Goal: Task Accomplishment & Management: Use online tool/utility

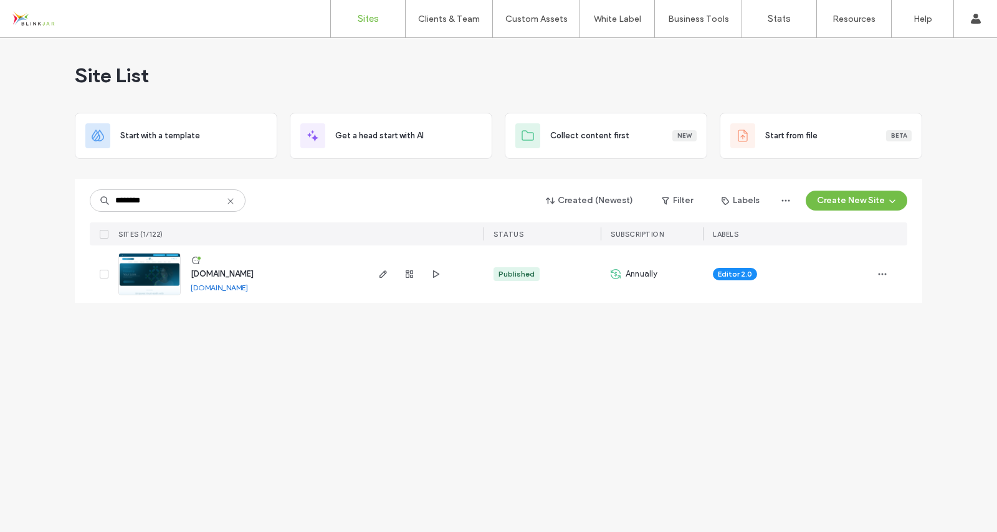
type input "********"
click at [233, 276] on span "[DOMAIN_NAME]" at bounding box center [222, 273] width 63 height 9
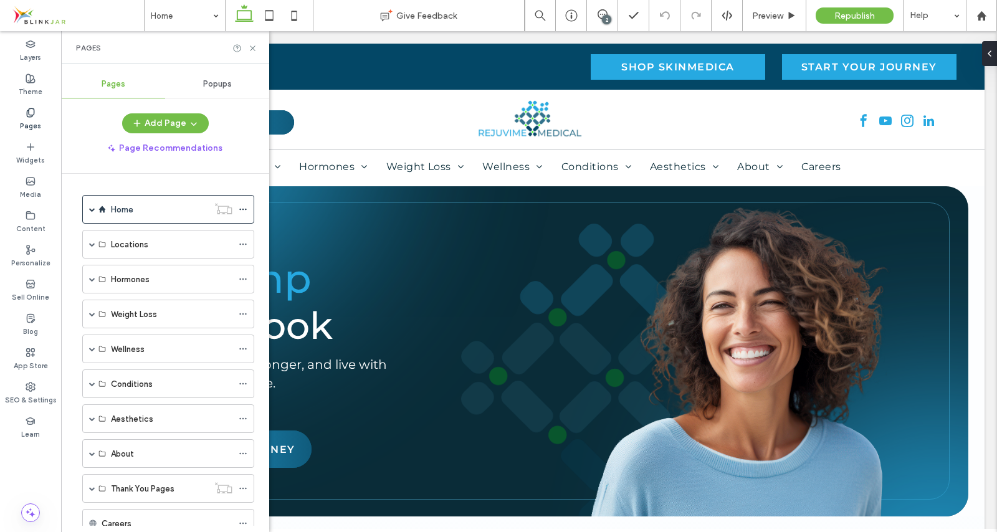
scroll to position [43, 0]
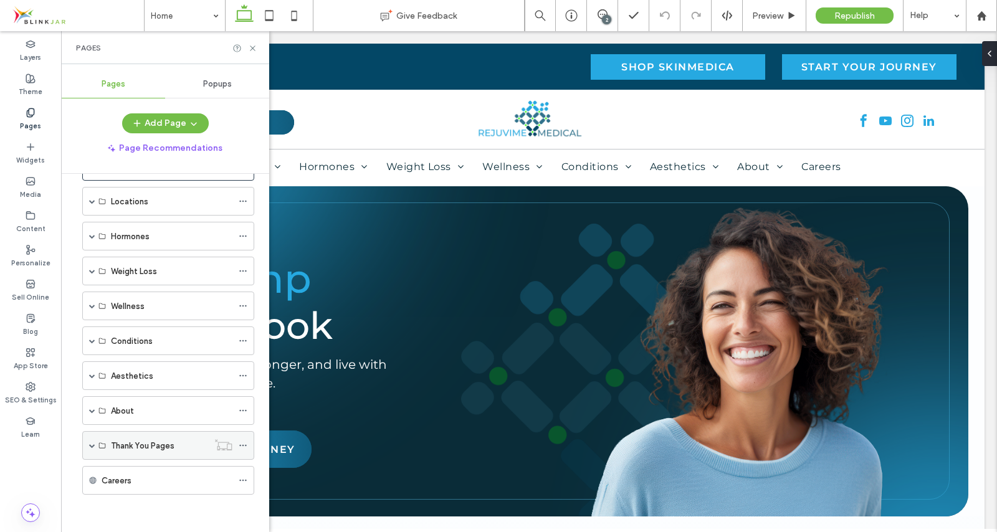
click at [94, 441] on span at bounding box center [92, 445] width 6 height 27
click at [157, 123] on button "Add Page" at bounding box center [165, 123] width 87 height 20
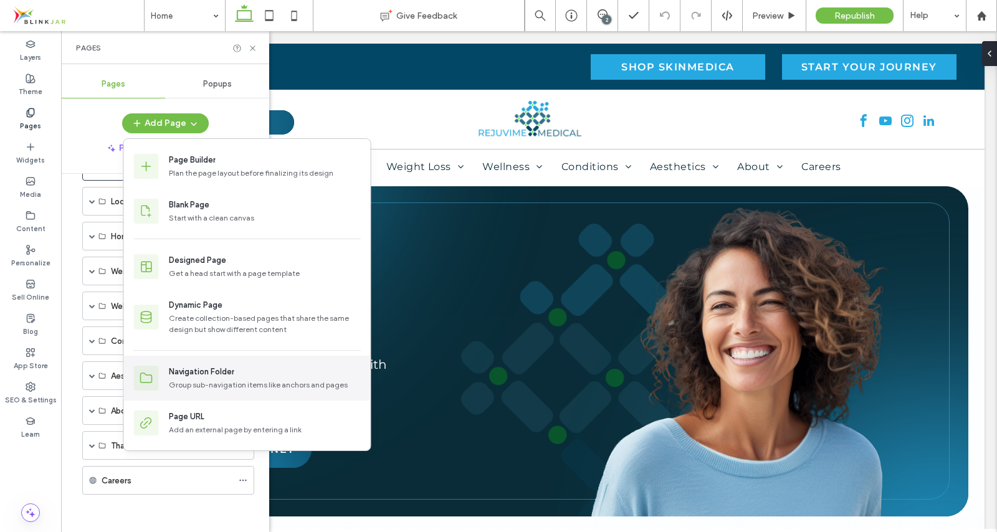
click at [189, 373] on div "Navigation Folder" at bounding box center [201, 372] width 65 height 12
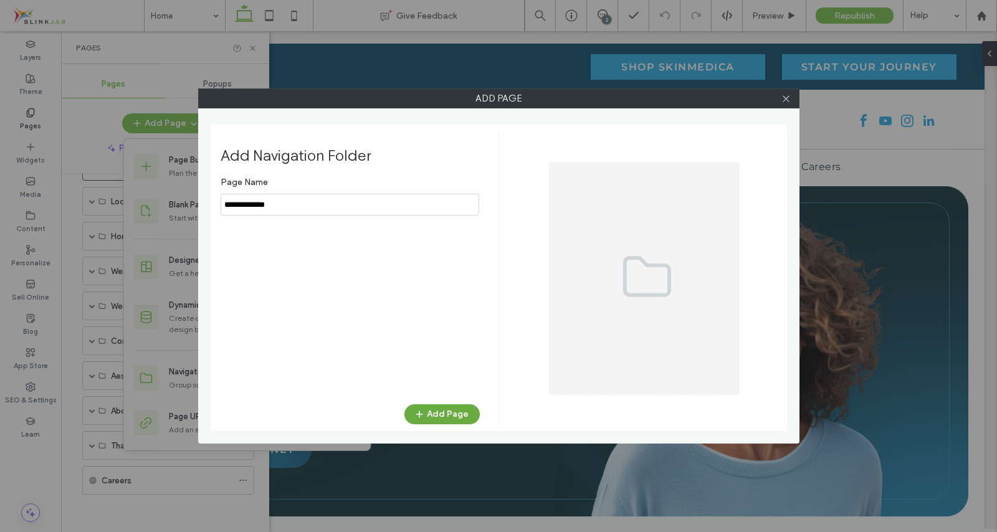
type input "**********"
click at [442, 411] on button "Add Page" at bounding box center [441, 414] width 75 height 20
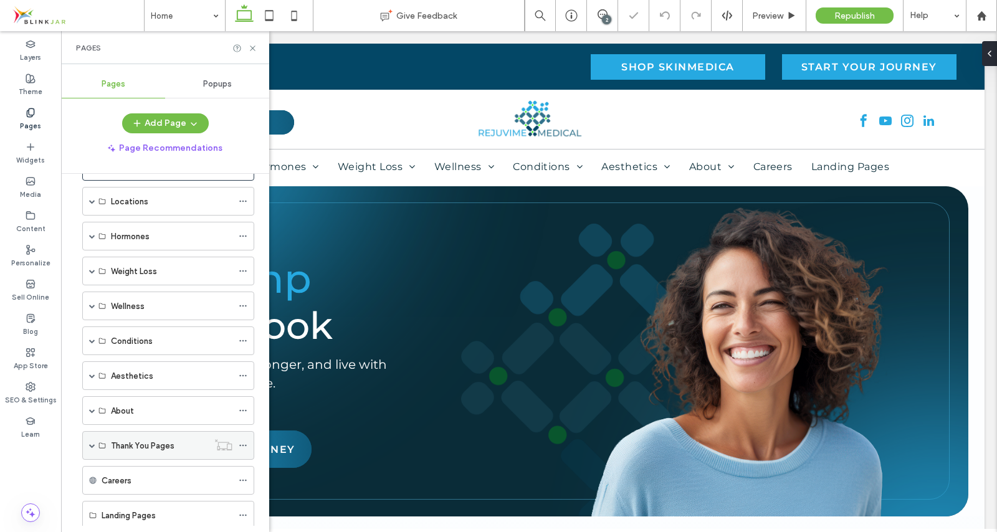
scroll to position [78, 0]
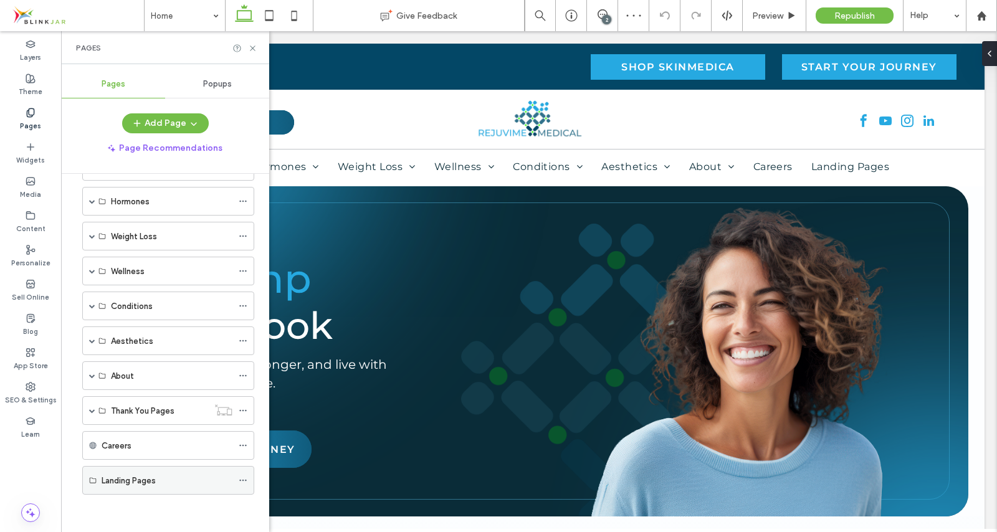
click at [242, 483] on icon at bounding box center [243, 480] width 9 height 9
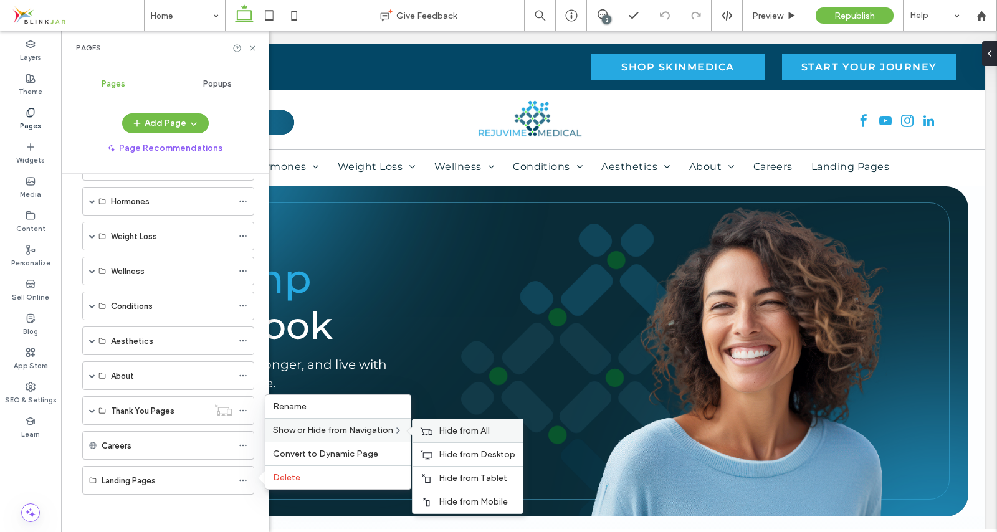
click at [439, 432] on div "Hide from All" at bounding box center [468, 430] width 110 height 23
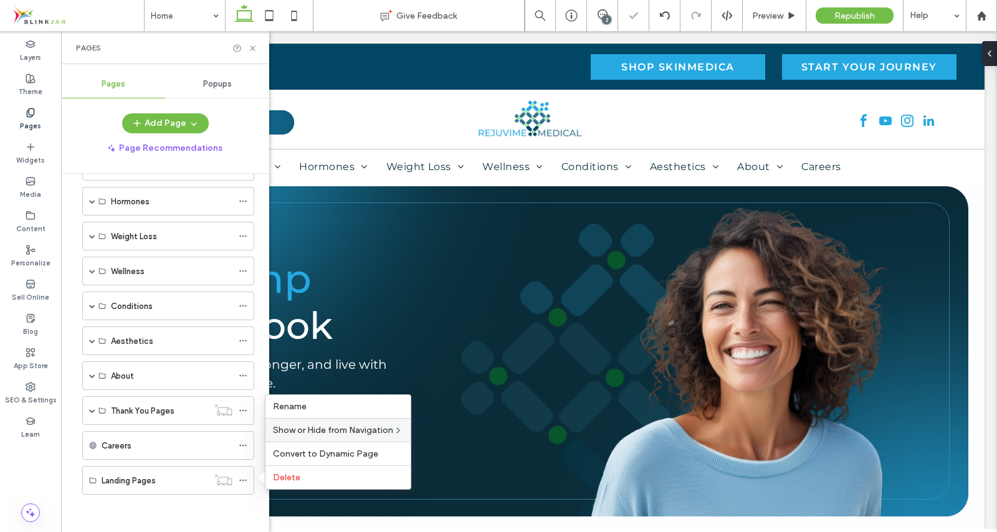
click at [171, 514] on div "Home Reshape Your Body Revamp Your Look Reclaim Your Edge Restore Your Balance …" at bounding box center [165, 318] width 178 height 414
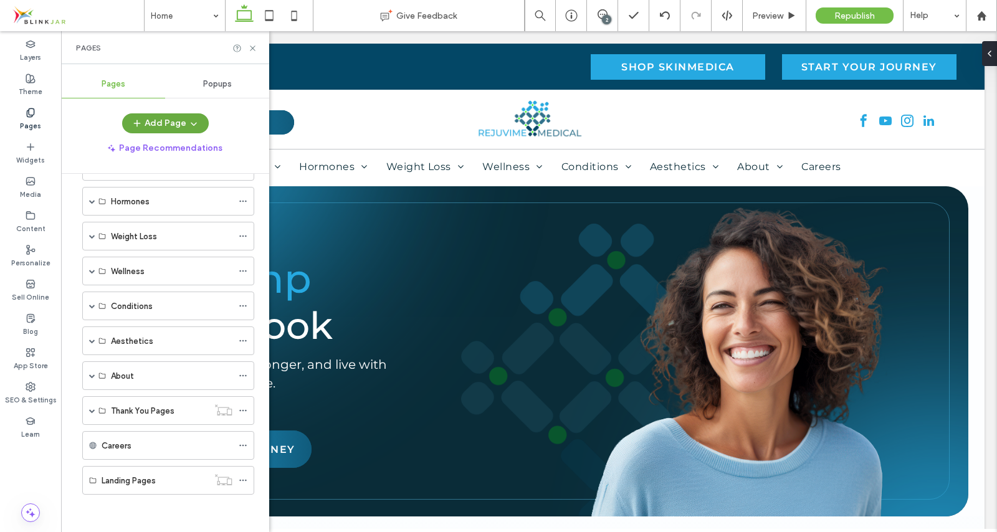
click at [171, 128] on button "Add Page" at bounding box center [165, 123] width 87 height 20
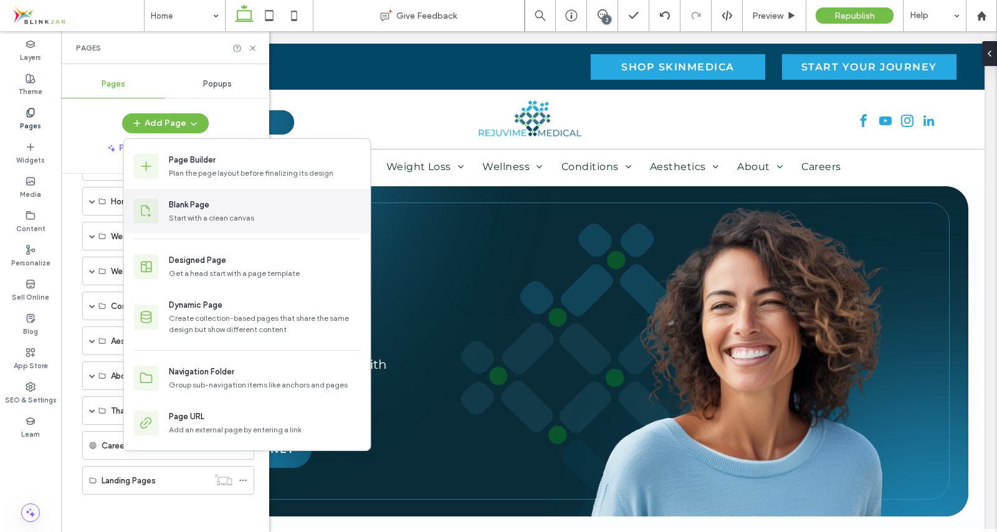
click at [187, 206] on div "Blank Page" at bounding box center [189, 205] width 41 height 12
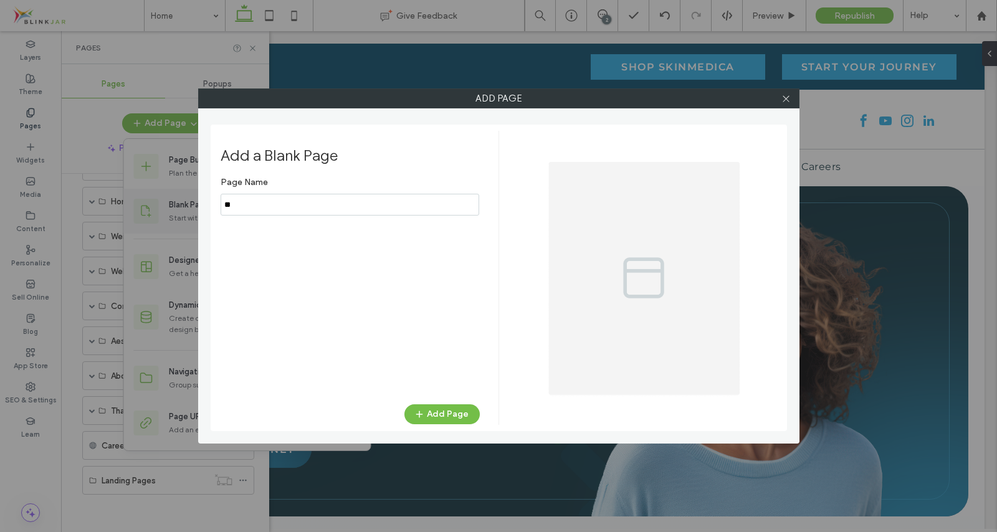
type input "*"
type input "**********"
click at [442, 413] on button "Add Page" at bounding box center [441, 414] width 75 height 20
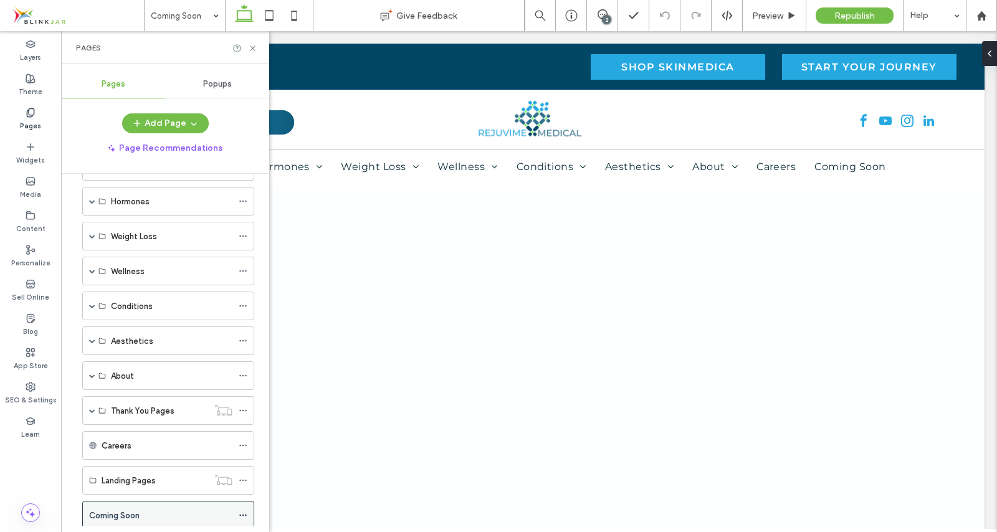
scroll to position [103, 0]
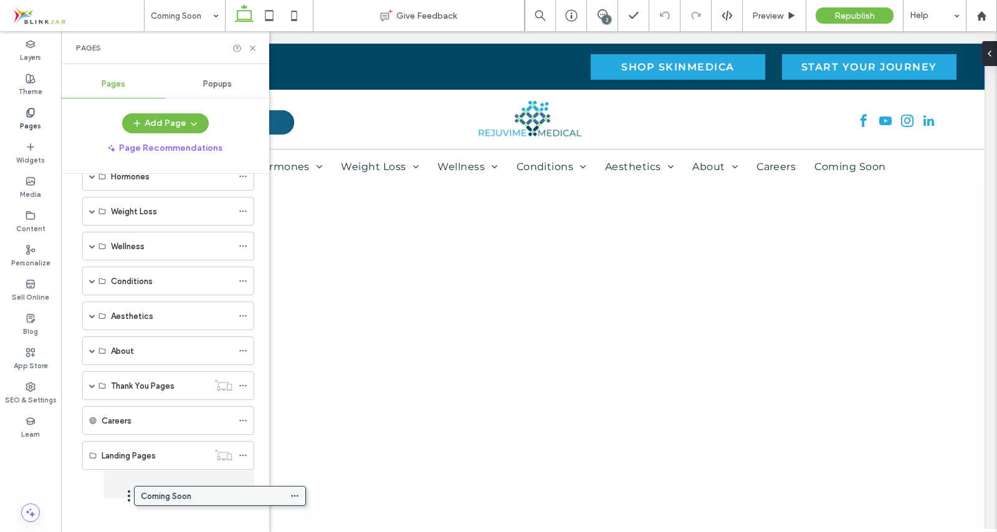
drag, startPoint x: 121, startPoint y: 515, endPoint x: 173, endPoint y: 499, distance: 54.0
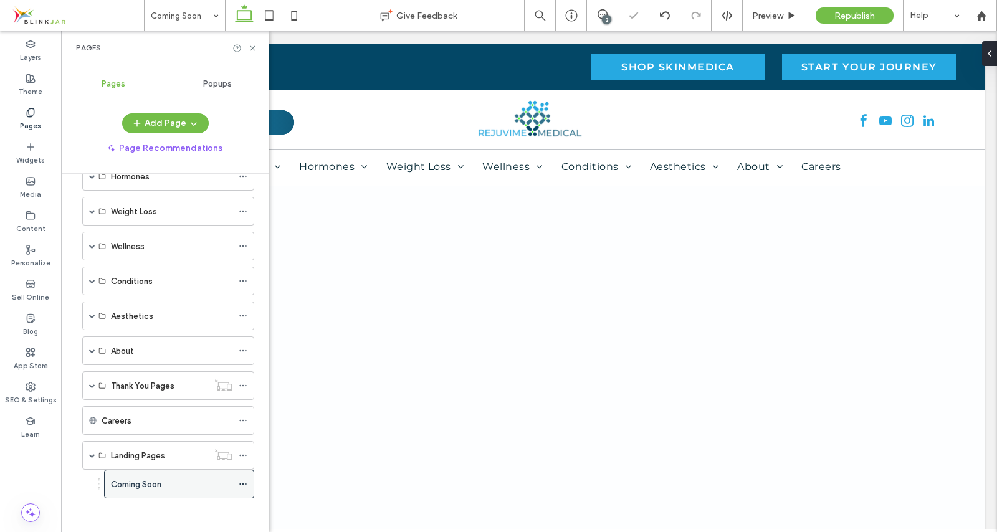
click at [241, 482] on icon at bounding box center [243, 484] width 9 height 9
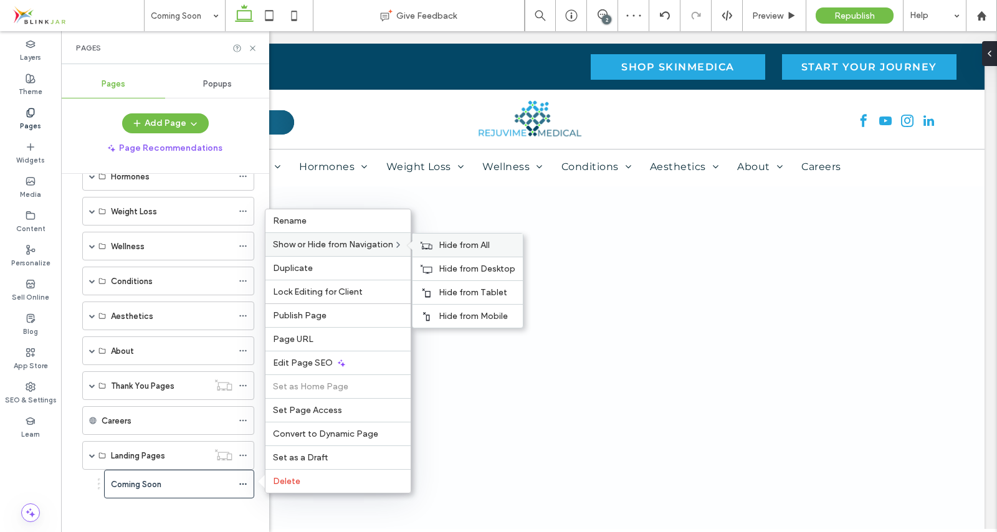
click at [432, 244] on icon at bounding box center [426, 245] width 12 height 9
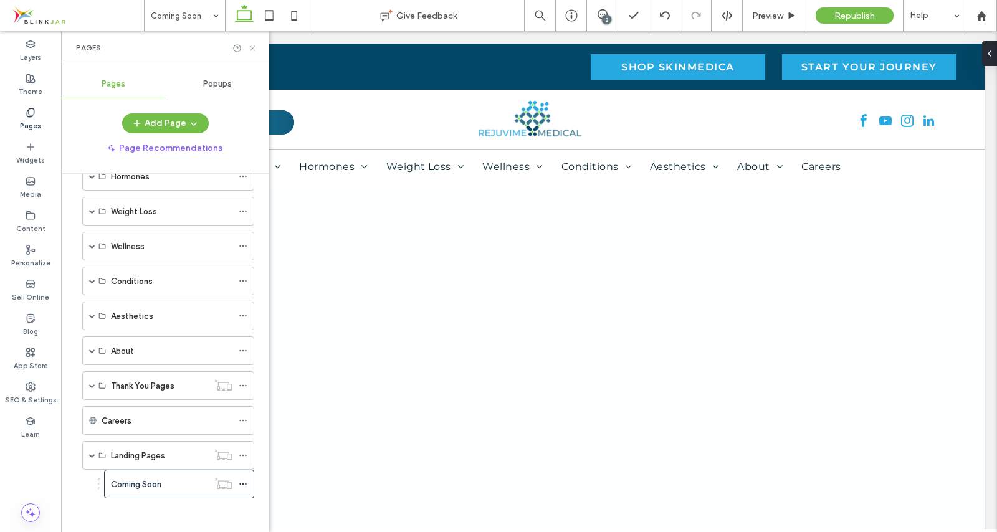
click at [252, 46] on icon at bounding box center [252, 48] width 9 height 9
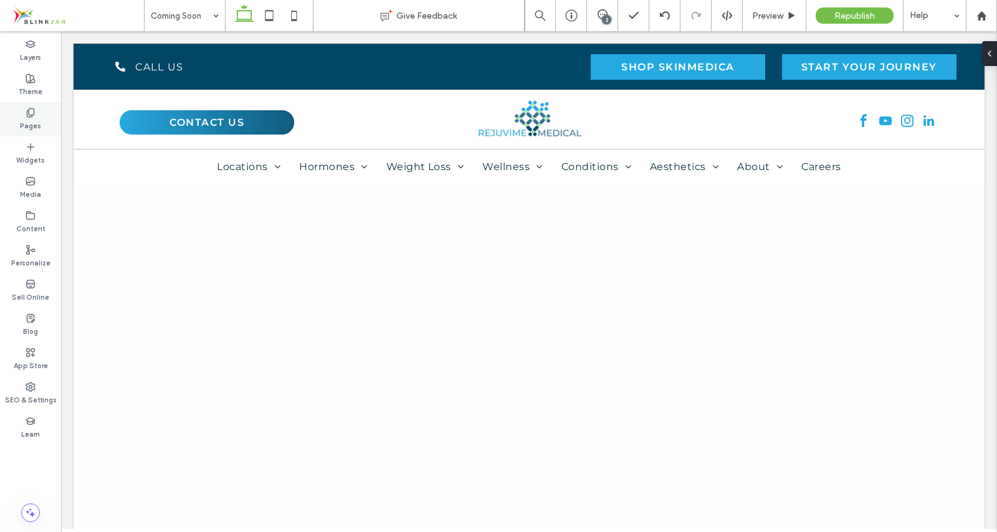
click at [38, 119] on label "Pages" at bounding box center [30, 125] width 21 height 14
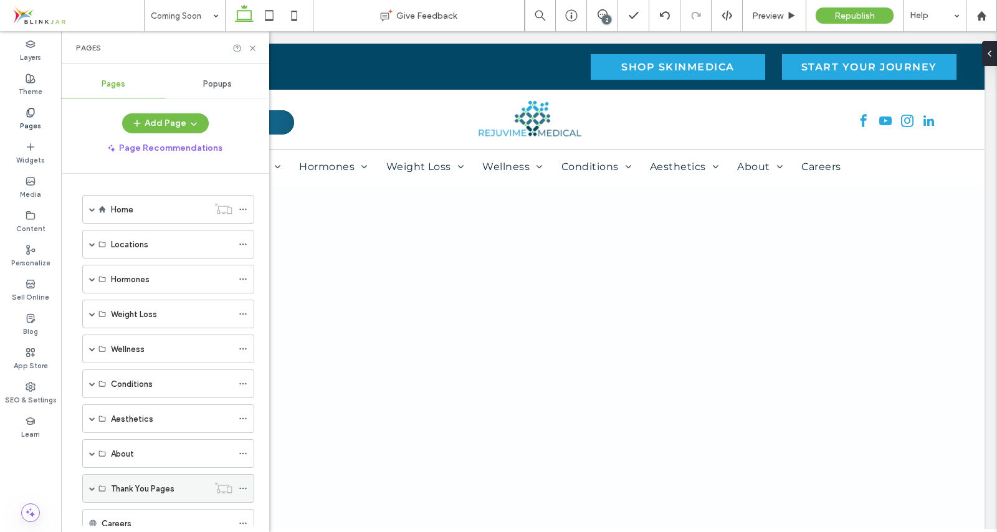
scroll to position [107, 0]
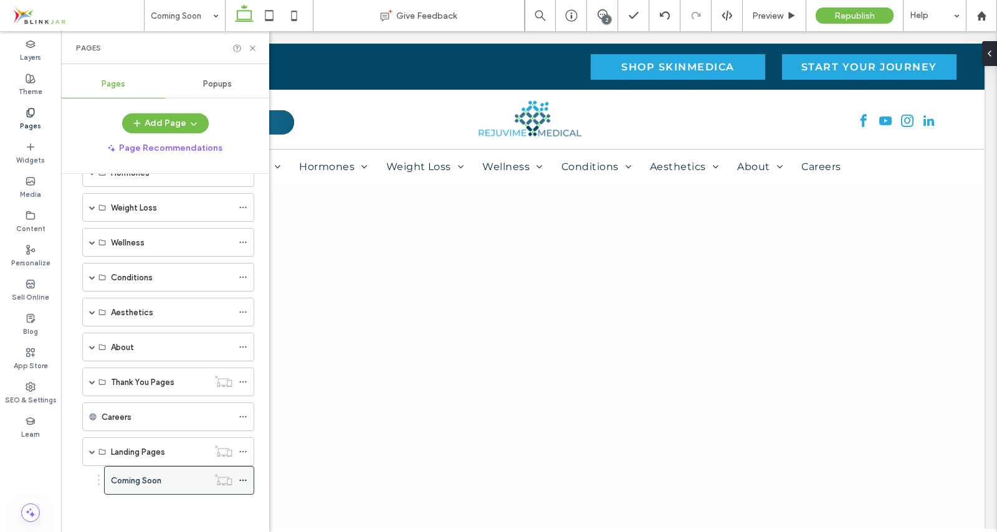
click at [243, 481] on icon at bounding box center [243, 480] width 9 height 9
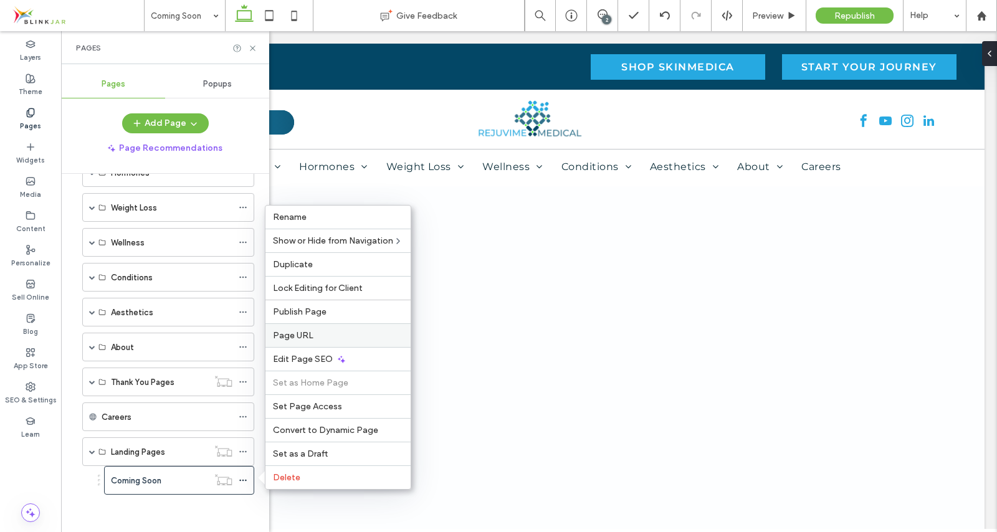
click at [300, 335] on span "Page URL" at bounding box center [293, 335] width 41 height 11
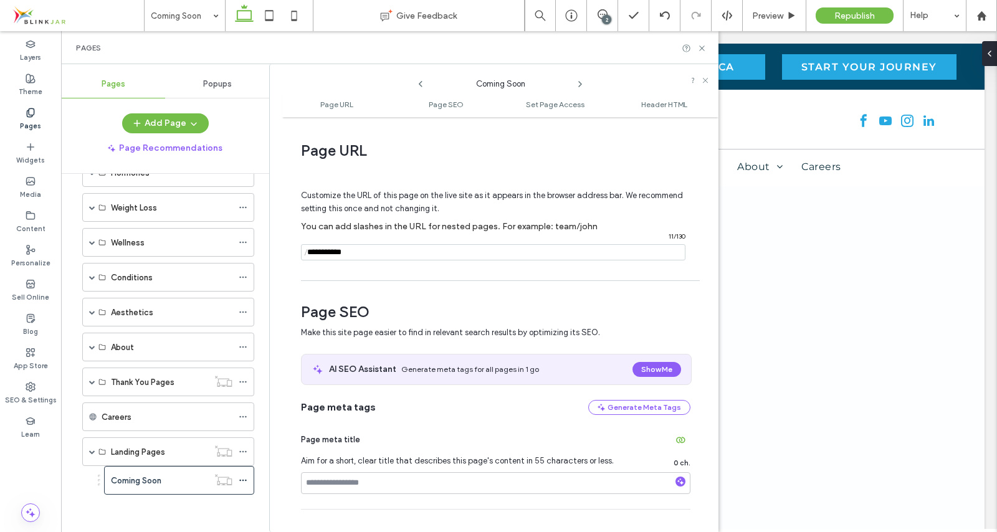
click at [394, 255] on input "notEmpty" at bounding box center [493, 252] width 384 height 16
type input "*"
type input "******"
click at [361, 482] on input at bounding box center [495, 483] width 389 height 22
click at [240, 478] on icon at bounding box center [243, 480] width 9 height 9
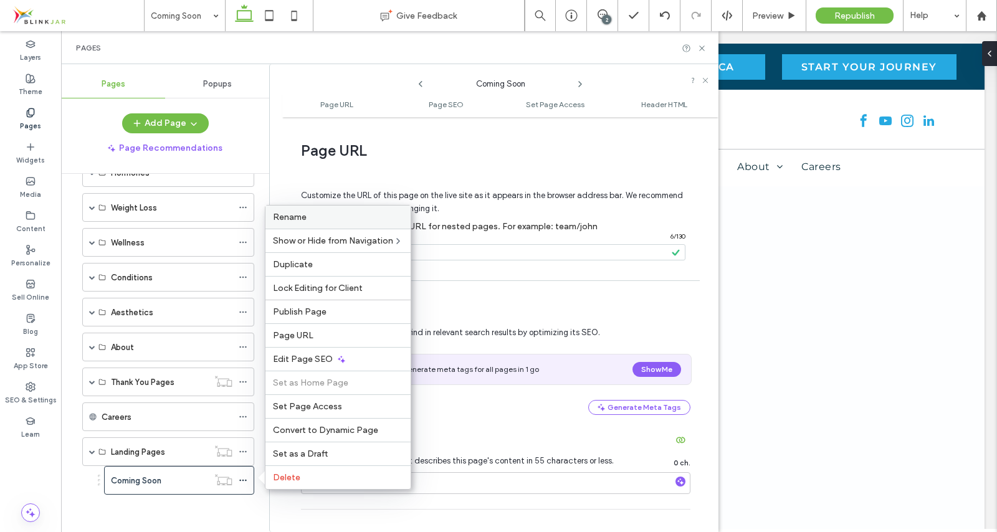
click at [298, 219] on span "Rename" at bounding box center [290, 217] width 34 height 11
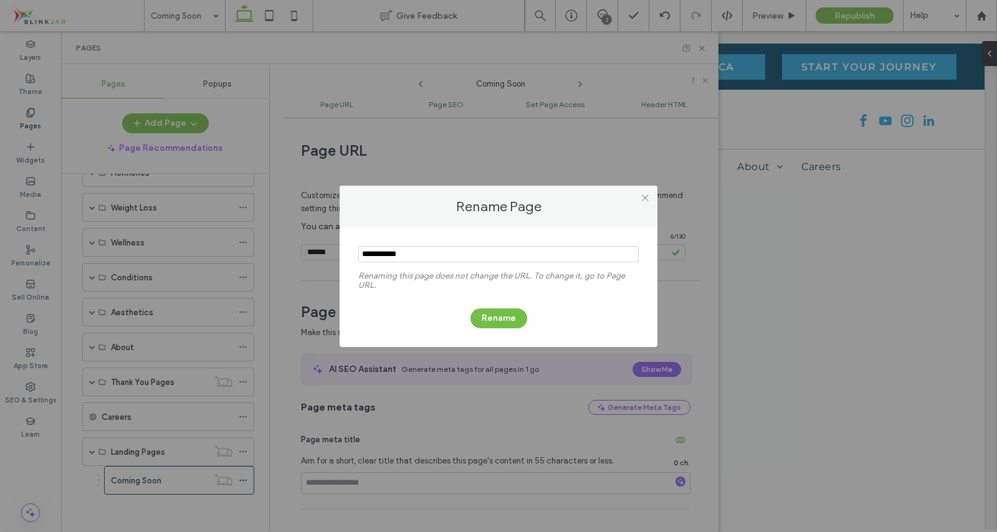
drag, startPoint x: 424, startPoint y: 260, endPoint x: 352, endPoint y: 262, distance: 72.3
click at [352, 262] on div "Renaming this page does not change the URL. To change it, go to Page URL. Rename" at bounding box center [499, 287] width 318 height 120
type input "******"
click at [492, 317] on button "Rename" at bounding box center [498, 318] width 57 height 20
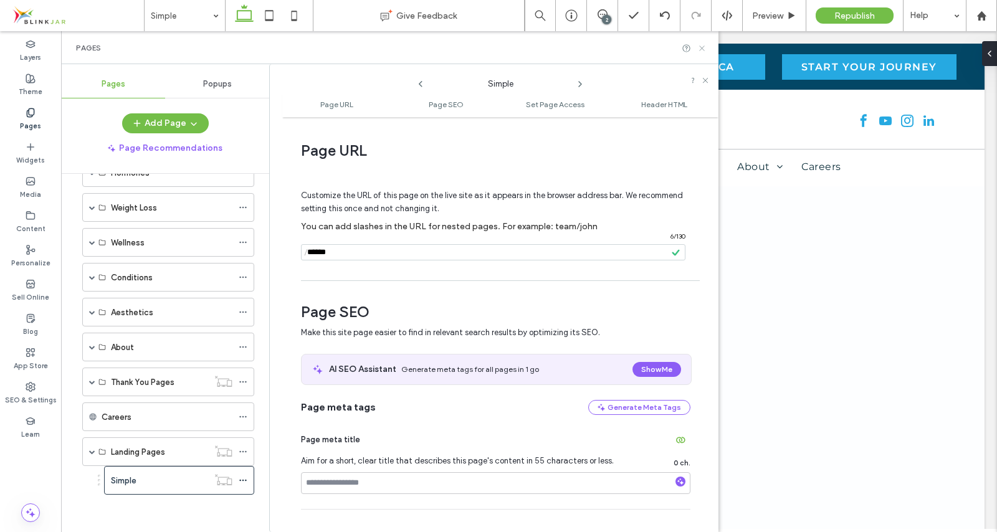
click at [702, 50] on icon at bounding box center [701, 48] width 9 height 9
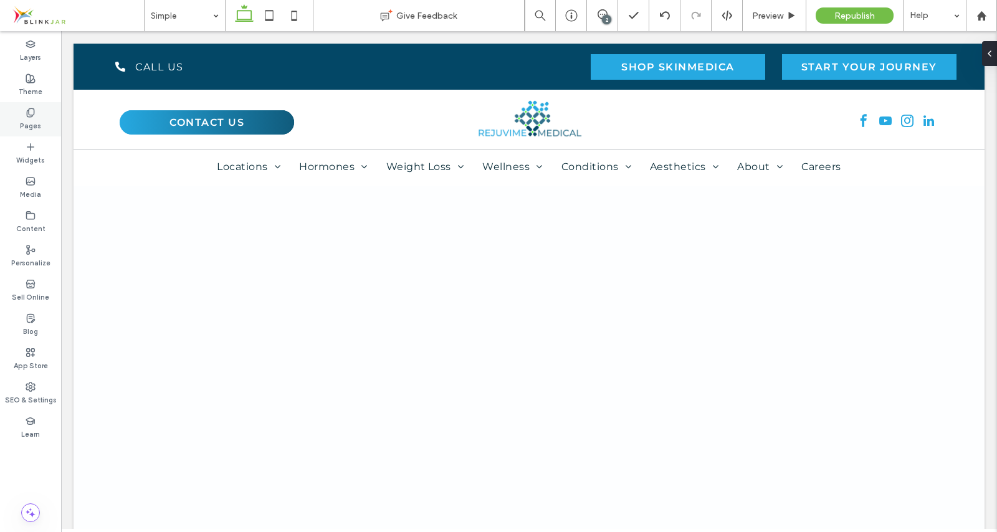
click at [29, 112] on icon at bounding box center [31, 113] width 10 height 10
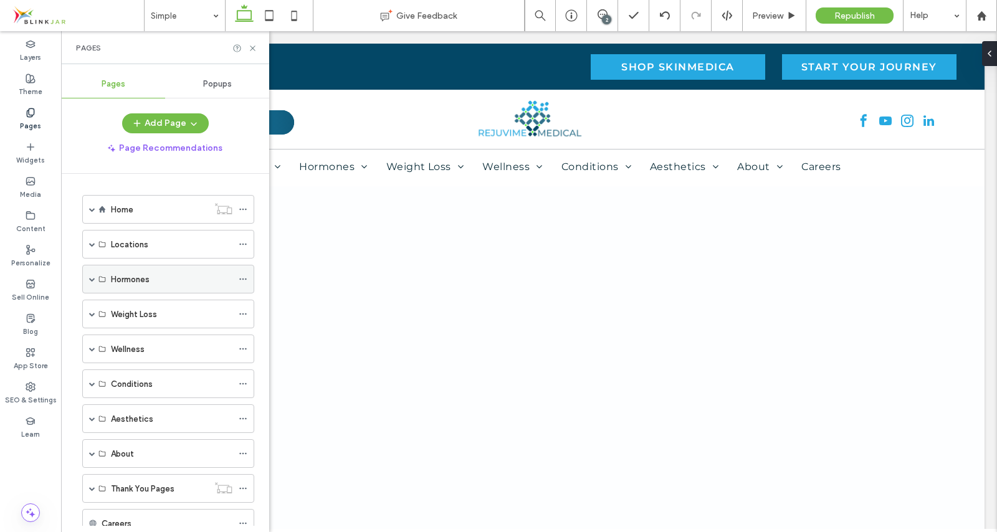
scroll to position [107, 0]
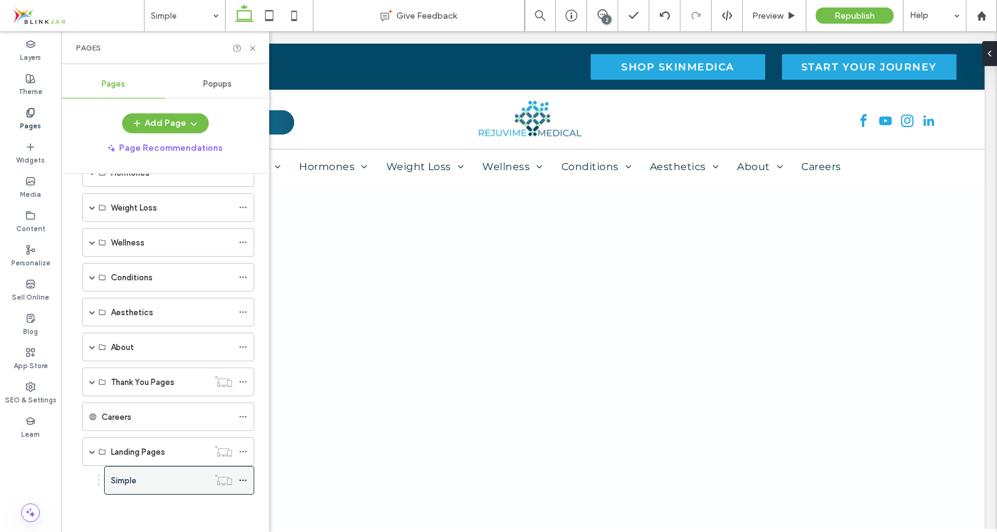
click at [246, 477] on icon at bounding box center [243, 480] width 9 height 9
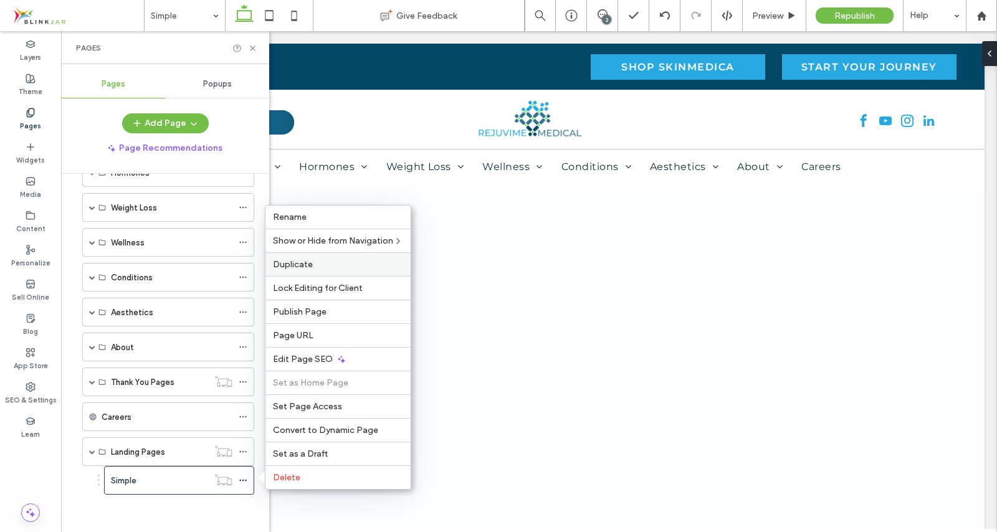
click at [298, 269] on span "Duplicate" at bounding box center [293, 264] width 40 height 11
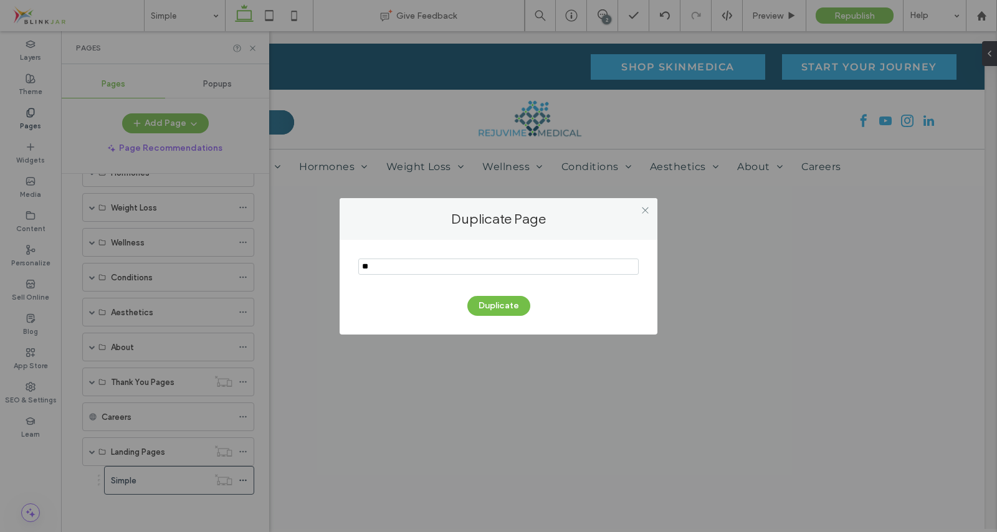
type input "*"
type input "****"
click at [485, 305] on button "Duplicate" at bounding box center [498, 306] width 63 height 20
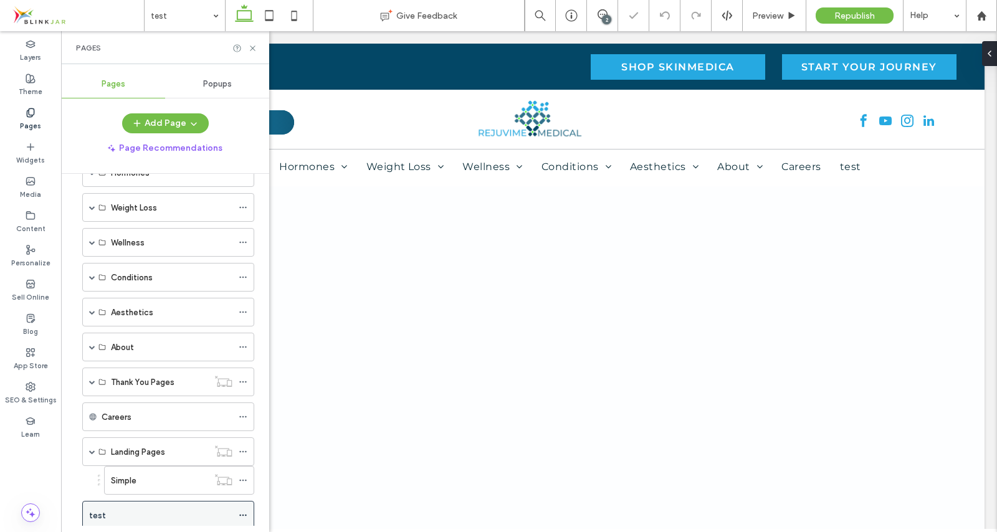
click at [248, 514] on div at bounding box center [246, 515] width 15 height 19
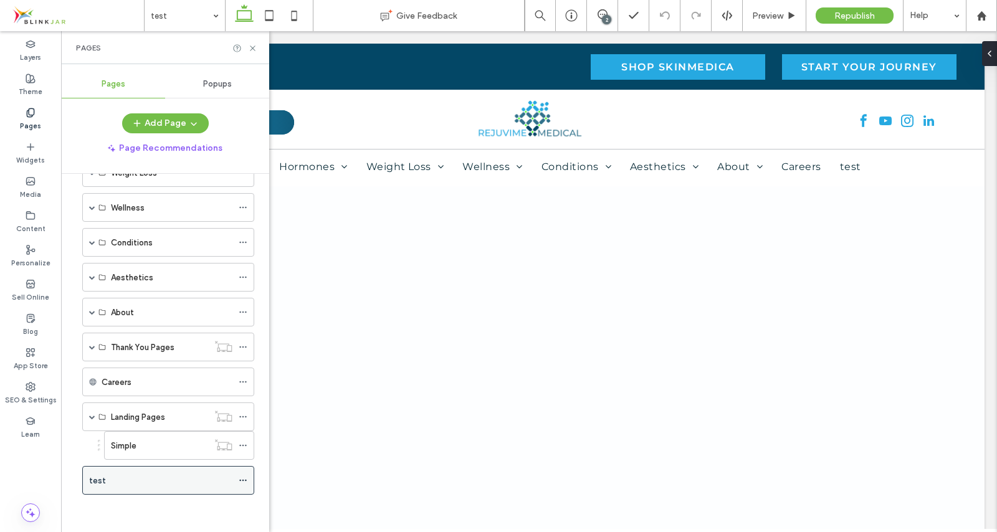
click at [246, 484] on icon at bounding box center [243, 480] width 9 height 9
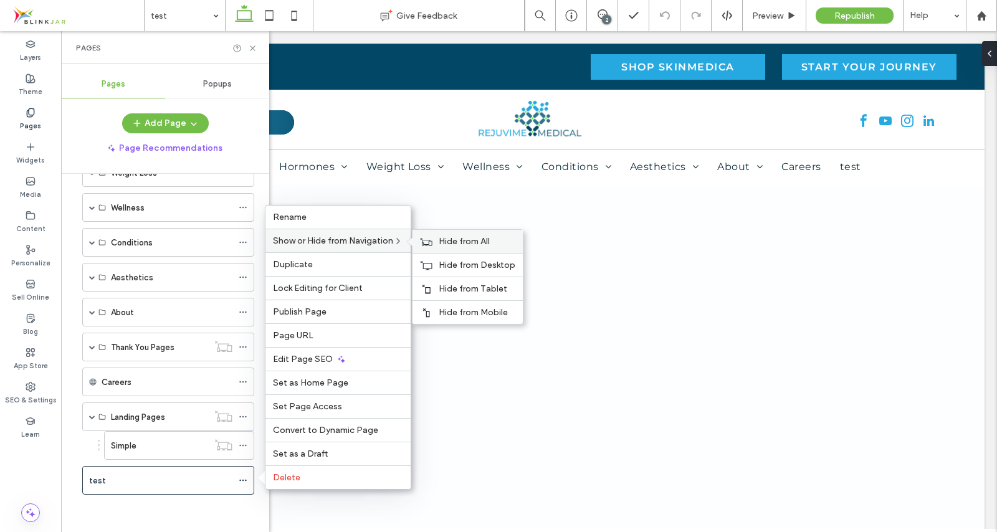
click at [437, 244] on div "Hide from All" at bounding box center [468, 241] width 110 height 23
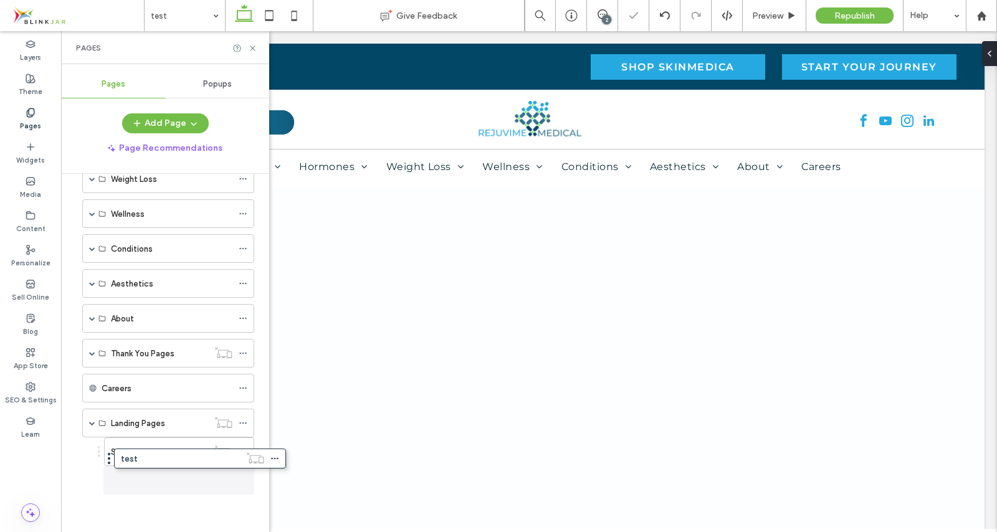
scroll to position [135, 0]
drag, startPoint x: 155, startPoint y: 487, endPoint x: 190, endPoint y: 470, distance: 39.0
click at [128, 482] on div "test" at bounding box center [159, 480] width 97 height 13
click at [242, 481] on icon at bounding box center [243, 480] width 9 height 9
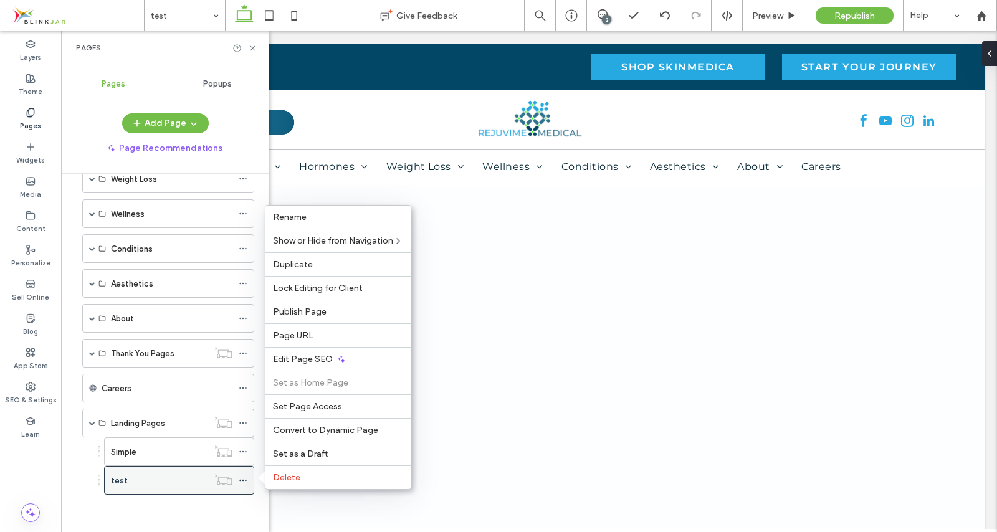
click at [148, 474] on div "test" at bounding box center [159, 480] width 97 height 13
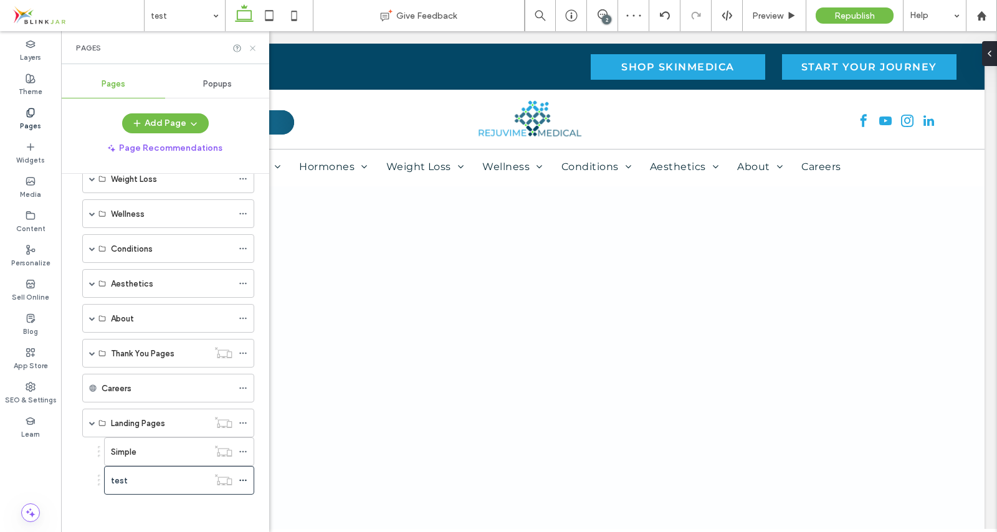
click at [257, 50] on icon at bounding box center [252, 48] width 9 height 9
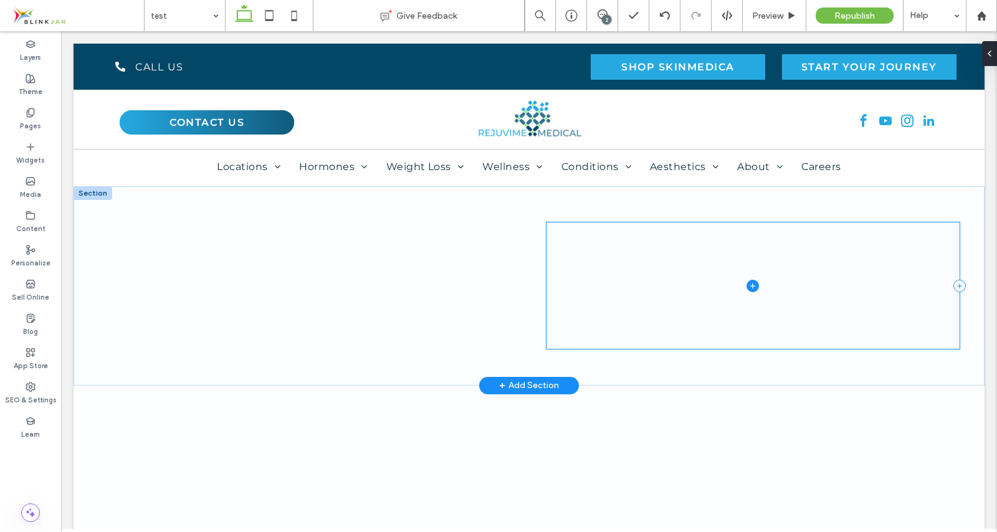
click at [627, 289] on span at bounding box center [752, 285] width 413 height 126
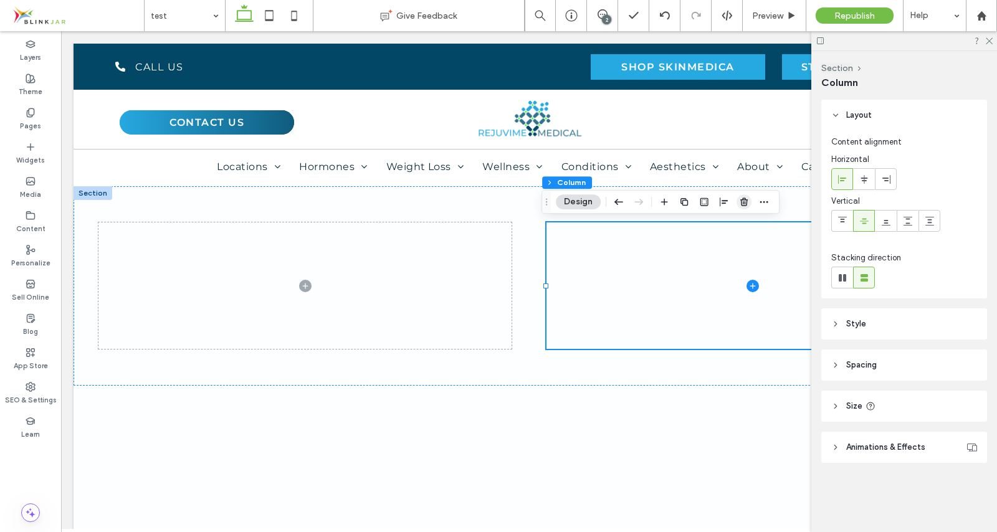
click at [742, 201] on icon "button" at bounding box center [744, 202] width 10 height 10
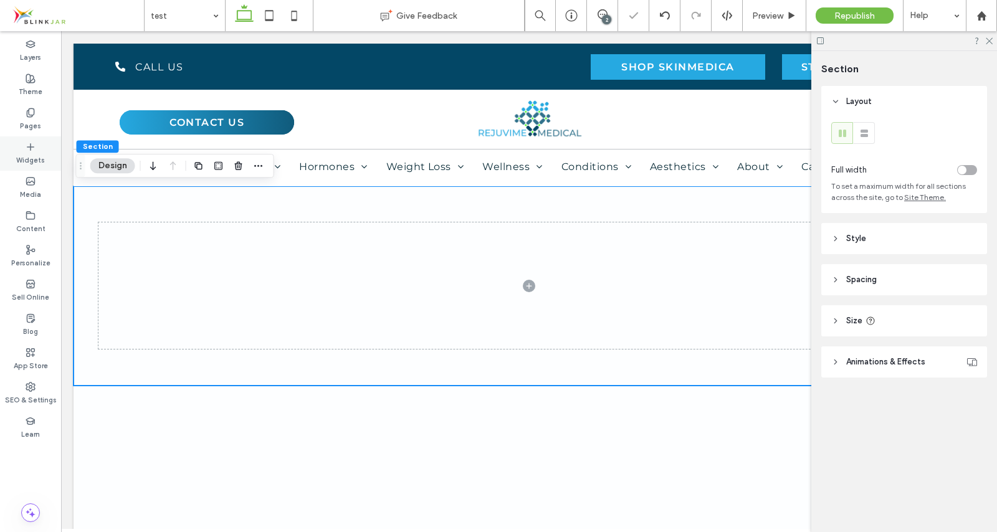
click at [33, 150] on icon at bounding box center [31, 147] width 10 height 10
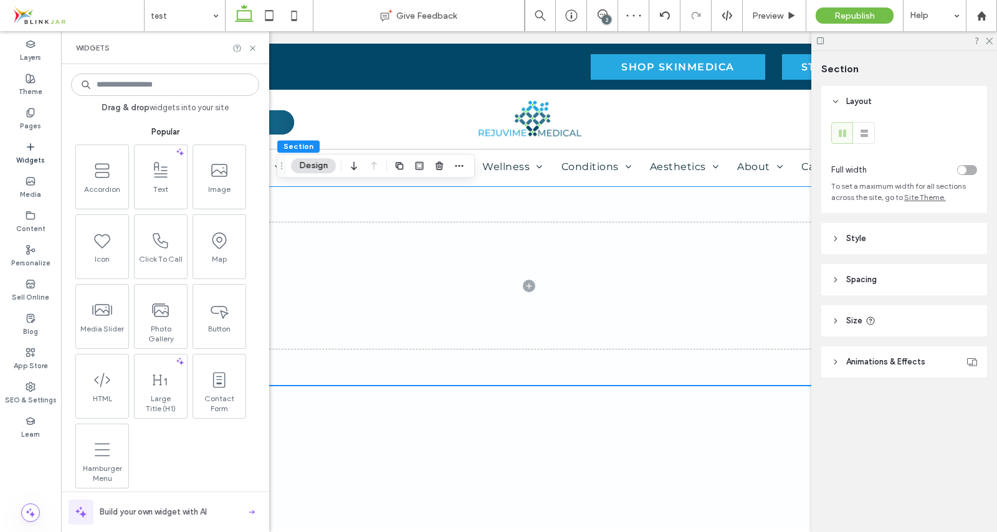
click at [136, 85] on input at bounding box center [165, 85] width 188 height 22
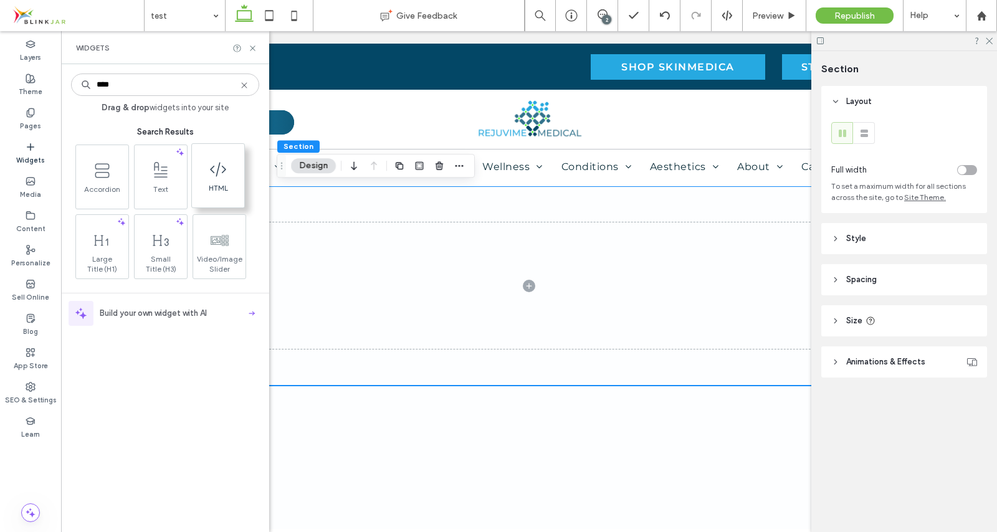
type input "****"
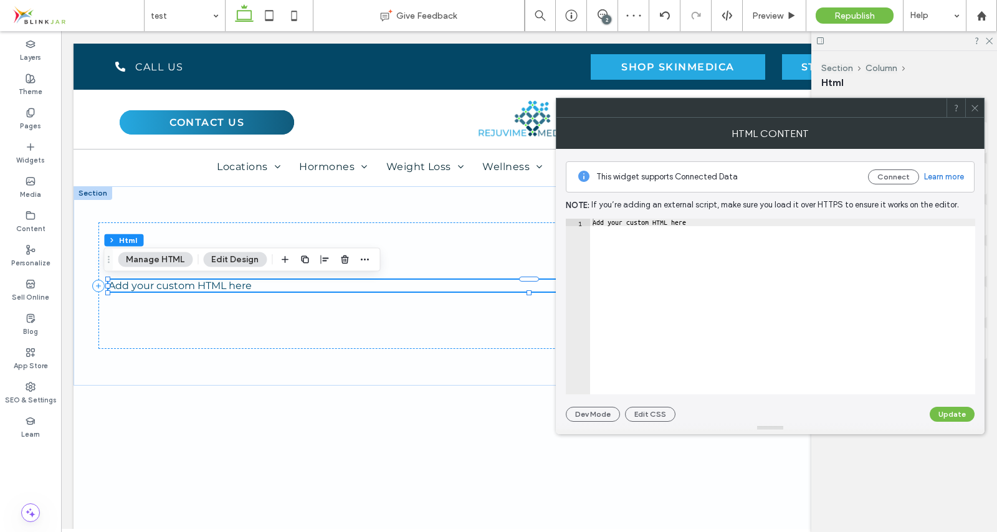
type textarea "**********"
drag, startPoint x: 591, startPoint y: 223, endPoint x: 703, endPoint y: 224, distance: 111.5
click at [703, 224] on div "Add your custom HTML here" at bounding box center [782, 314] width 385 height 191
paste textarea "**********"
type textarea "**********"
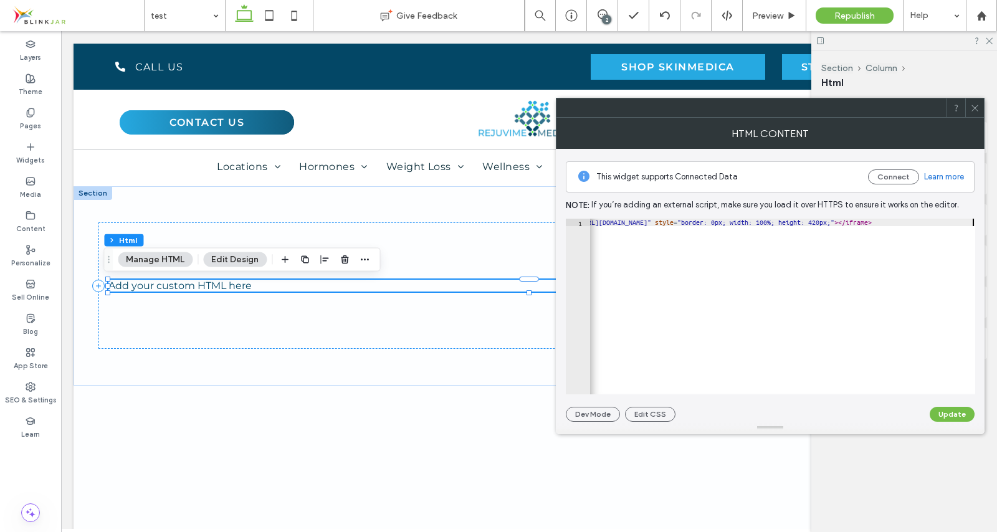
scroll to position [0, 401]
click at [950, 414] on button "Update" at bounding box center [952, 414] width 45 height 15
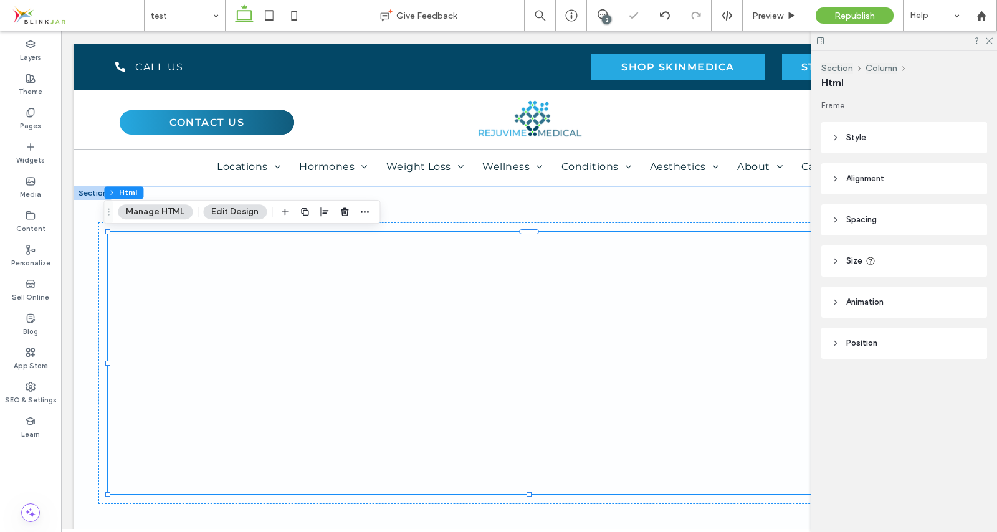
scroll to position [0, 0]
click at [988, 36] on div at bounding box center [904, 40] width 186 height 19
click at [990, 41] on use at bounding box center [989, 41] width 7 height 7
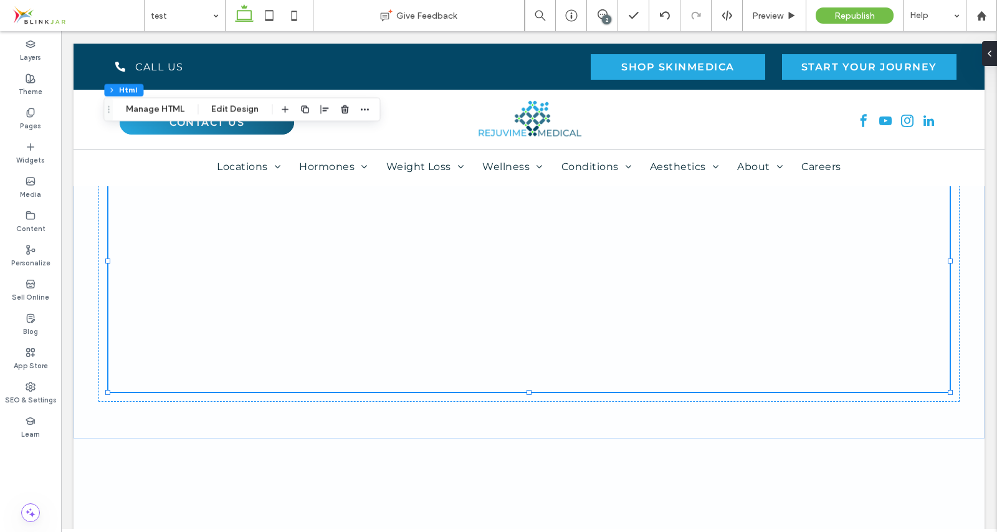
scroll to position [103, 0]
click at [369, 380] on div at bounding box center [528, 261] width 841 height 262
click at [376, 380] on div at bounding box center [528, 261] width 841 height 262
click at [771, 16] on span "Preview" at bounding box center [767, 16] width 31 height 11
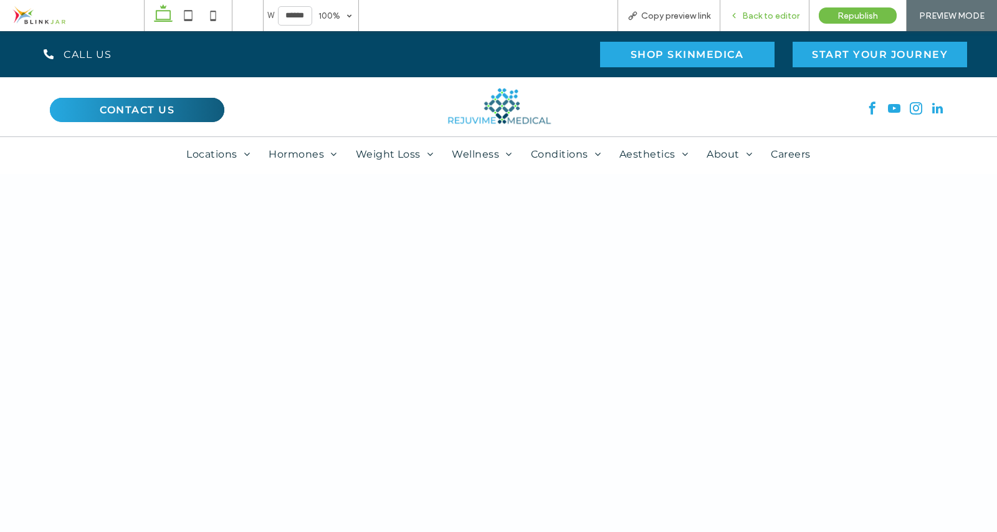
click at [771, 15] on span "Back to editor" at bounding box center [770, 16] width 57 height 11
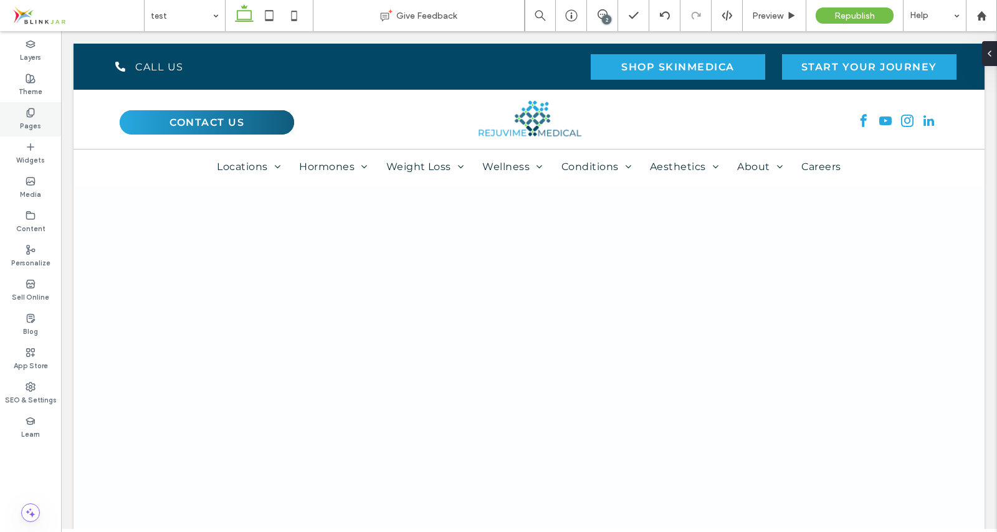
click at [35, 117] on span at bounding box center [31, 112] width 10 height 11
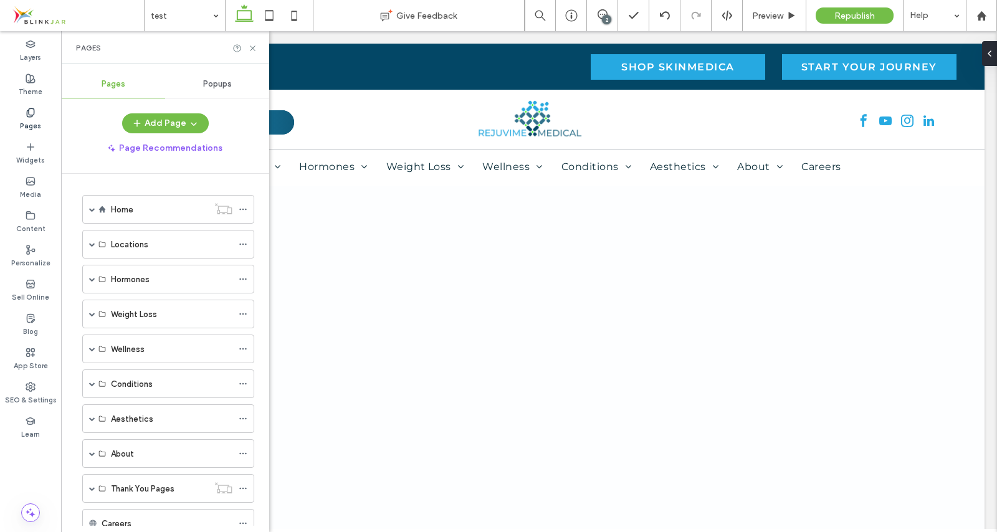
scroll to position [135, 0]
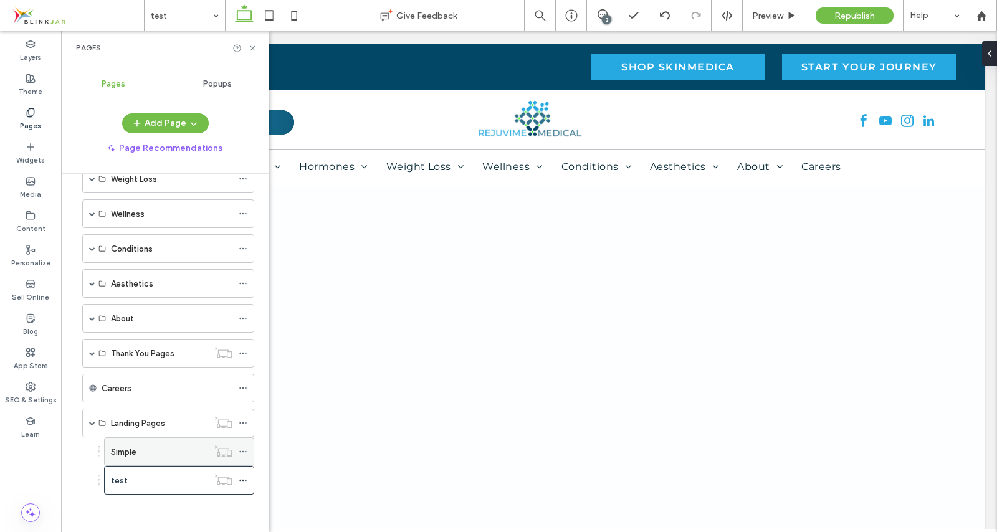
click at [169, 454] on div "Simple" at bounding box center [159, 452] width 97 height 13
click at [169, 478] on div "test" at bounding box center [159, 480] width 97 height 13
click at [244, 481] on icon at bounding box center [243, 480] width 9 height 9
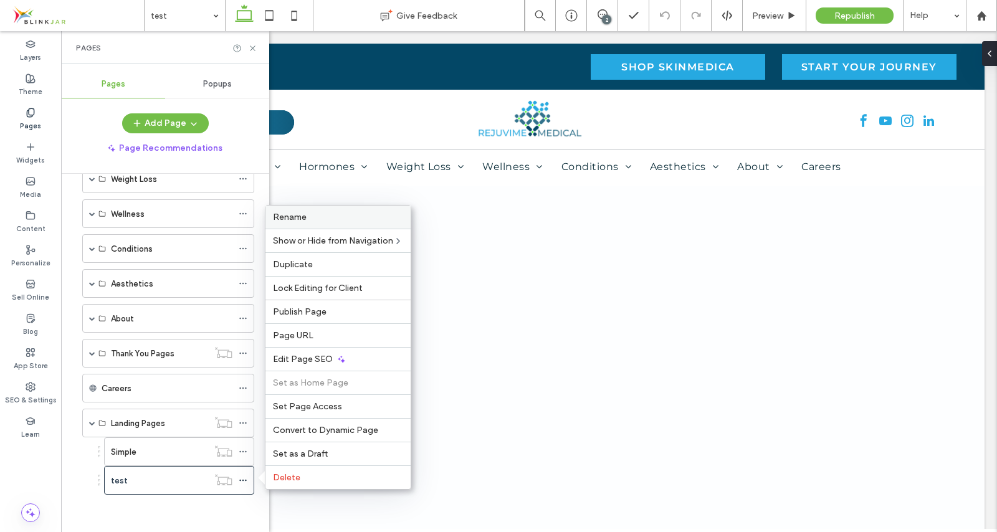
click at [303, 222] on div "Rename" at bounding box center [337, 217] width 145 height 23
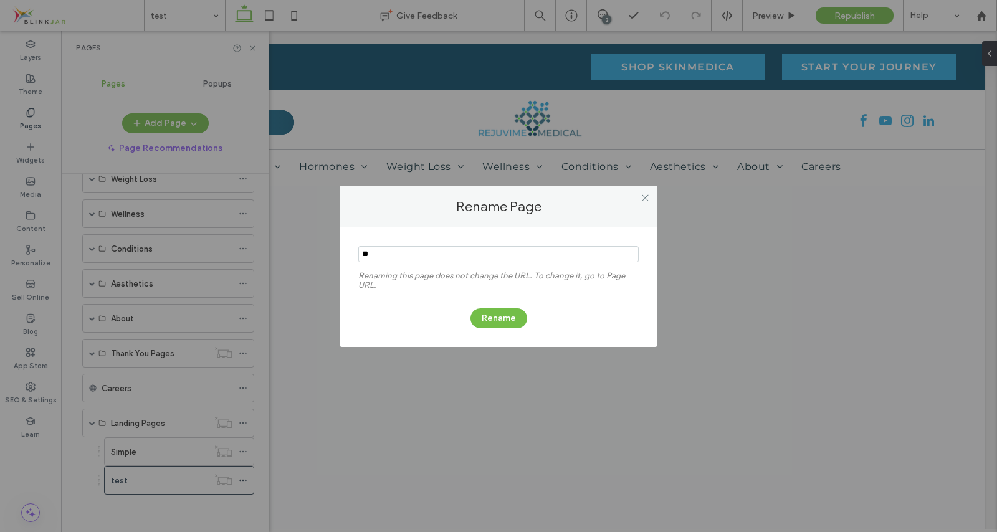
type input "*"
type input "****"
click at [499, 318] on button "Rename" at bounding box center [498, 318] width 57 height 20
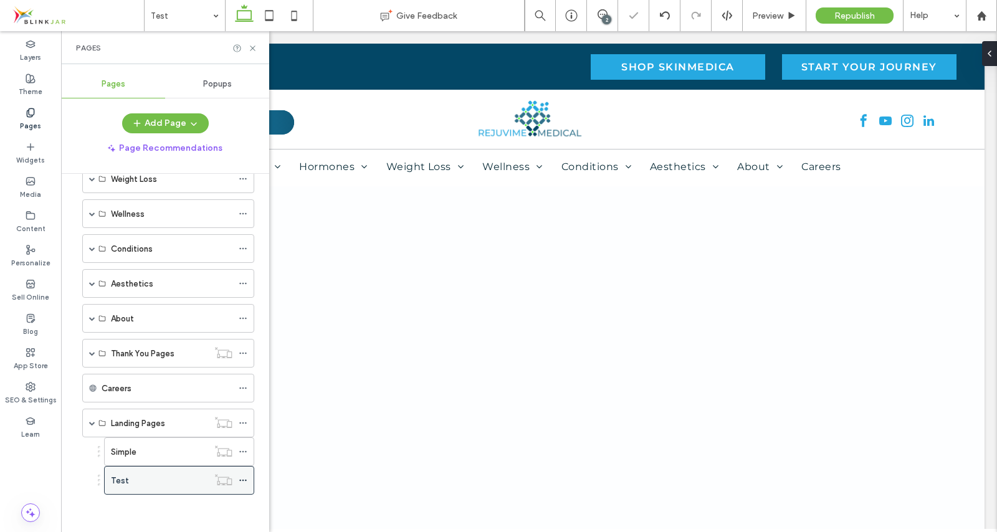
click at [248, 481] on div at bounding box center [246, 480] width 15 height 19
click at [244, 478] on icon at bounding box center [243, 480] width 9 height 9
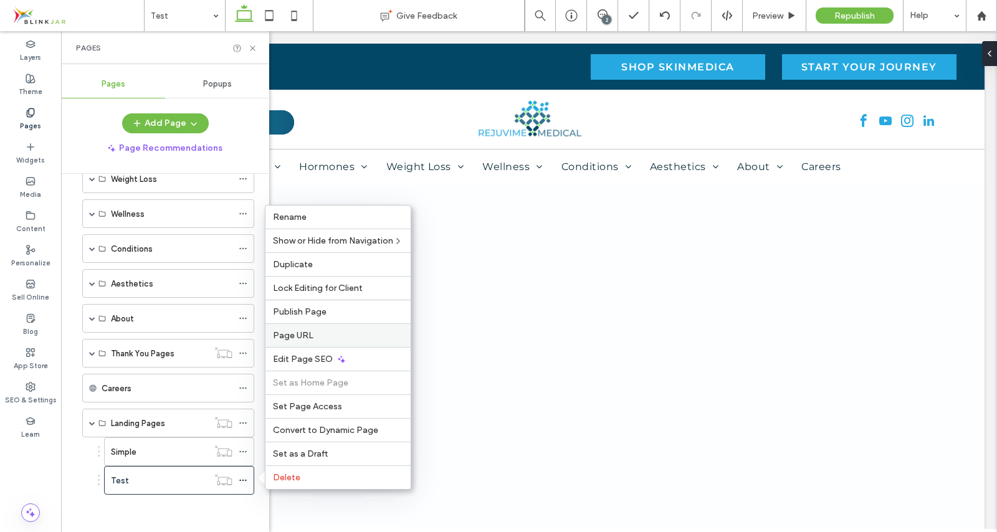
click at [290, 332] on span "Page URL" at bounding box center [293, 335] width 41 height 11
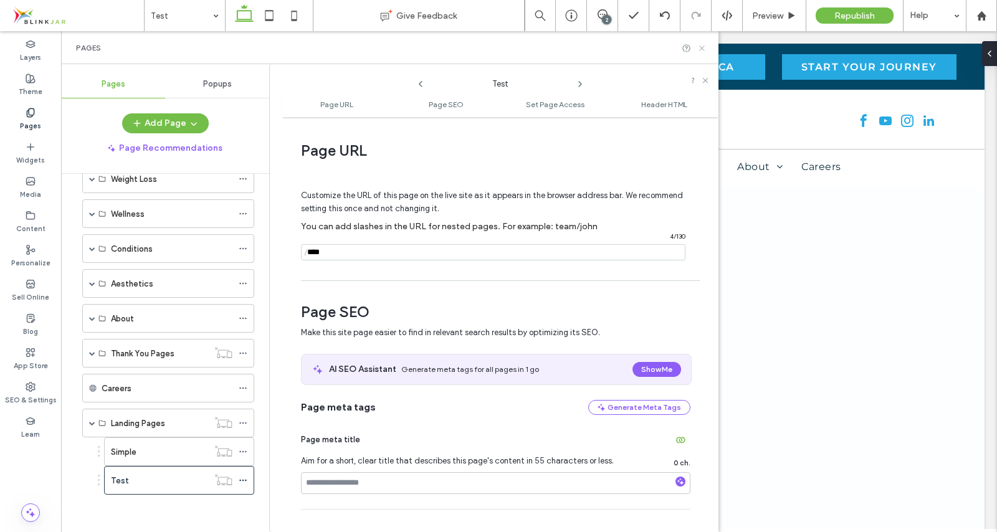
click at [701, 45] on icon at bounding box center [701, 48] width 9 height 9
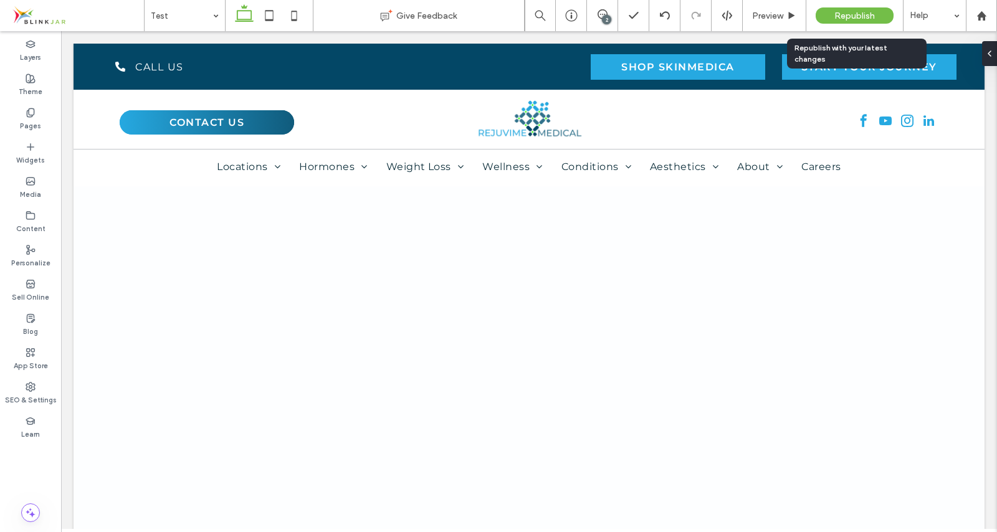
click at [852, 12] on span "Republish" at bounding box center [854, 16] width 41 height 11
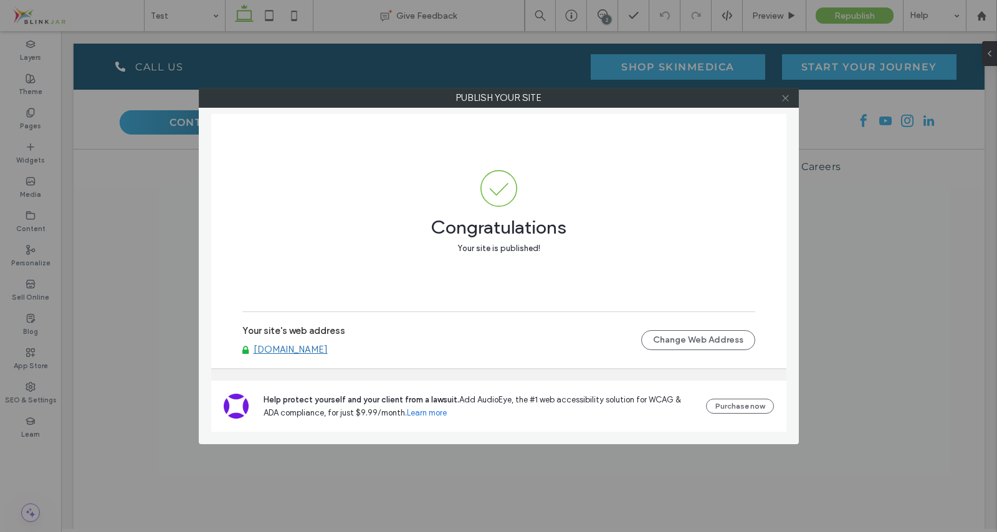
click at [787, 98] on icon at bounding box center [785, 97] width 9 height 9
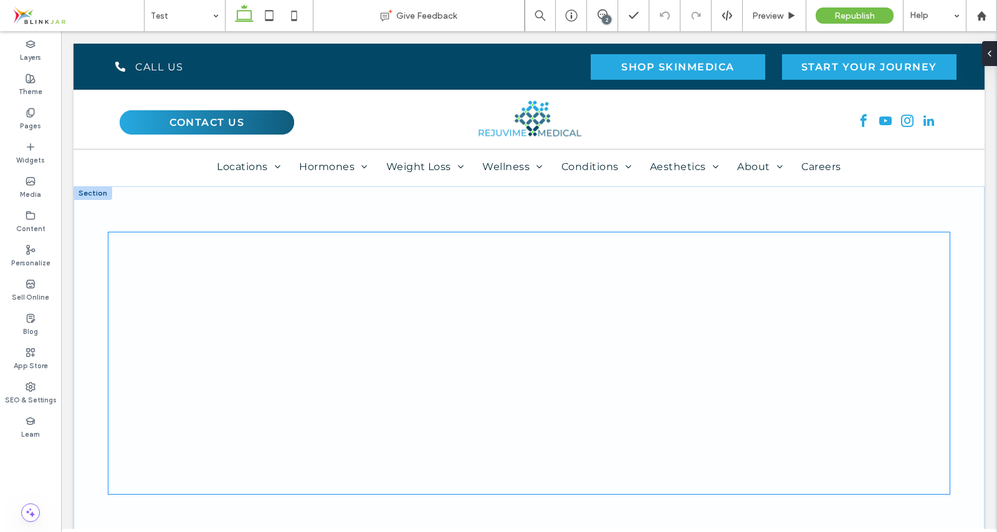
click at [522, 341] on div at bounding box center [528, 363] width 841 height 262
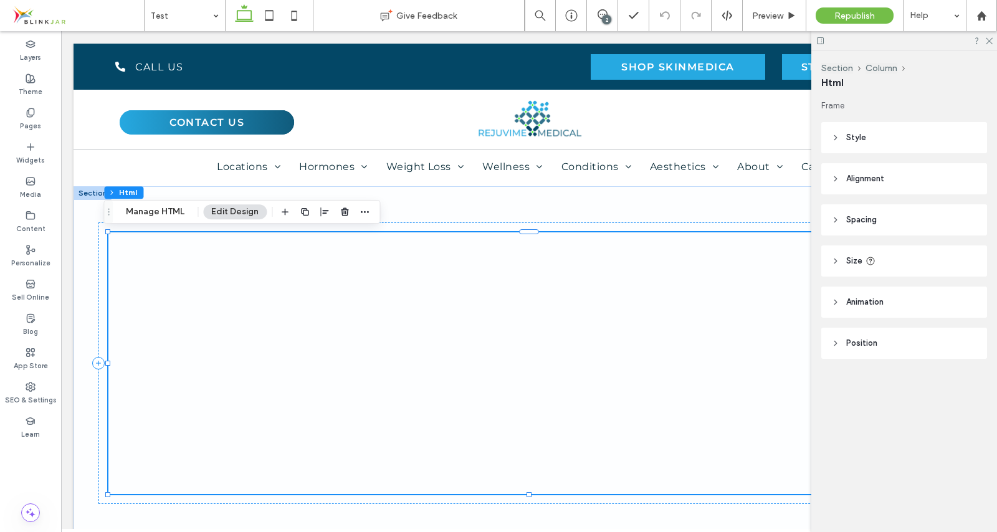
click at [522, 341] on div at bounding box center [528, 363] width 841 height 262
click at [763, 27] on div "Preview" at bounding box center [775, 15] width 64 height 31
click at [766, 16] on span "Preview" at bounding box center [767, 16] width 31 height 11
